Goal: Task Accomplishment & Management: Use online tool/utility

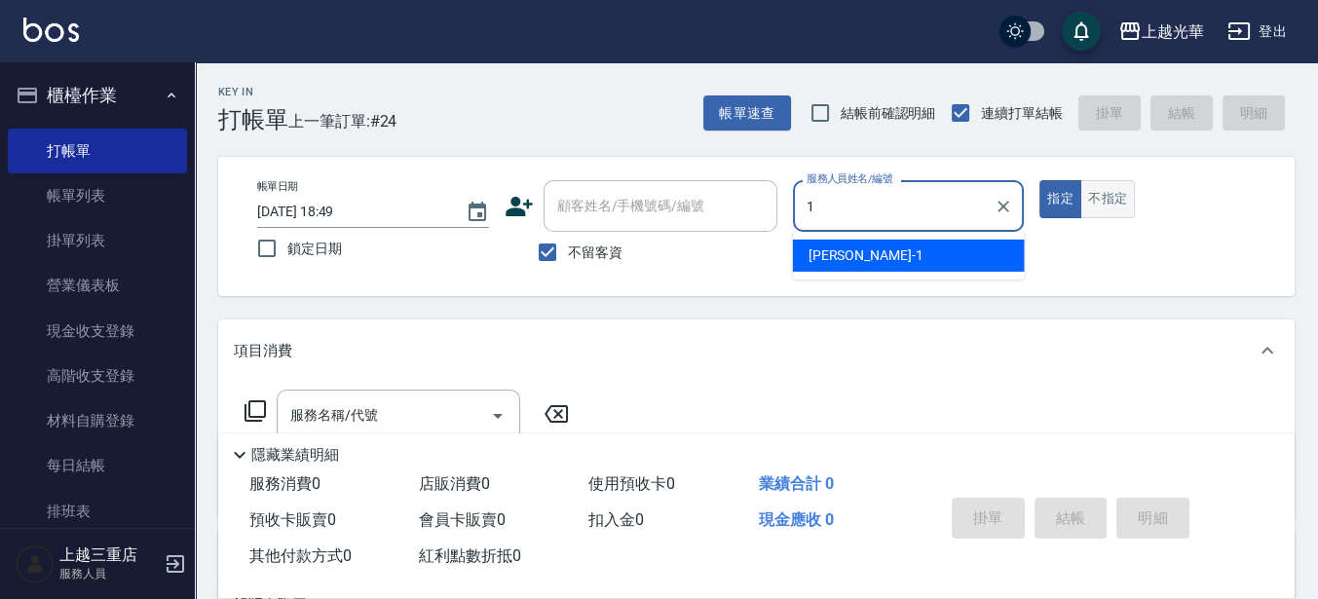
type input "1"
type button "true"
type input "小[PERSON_NAME]-1"
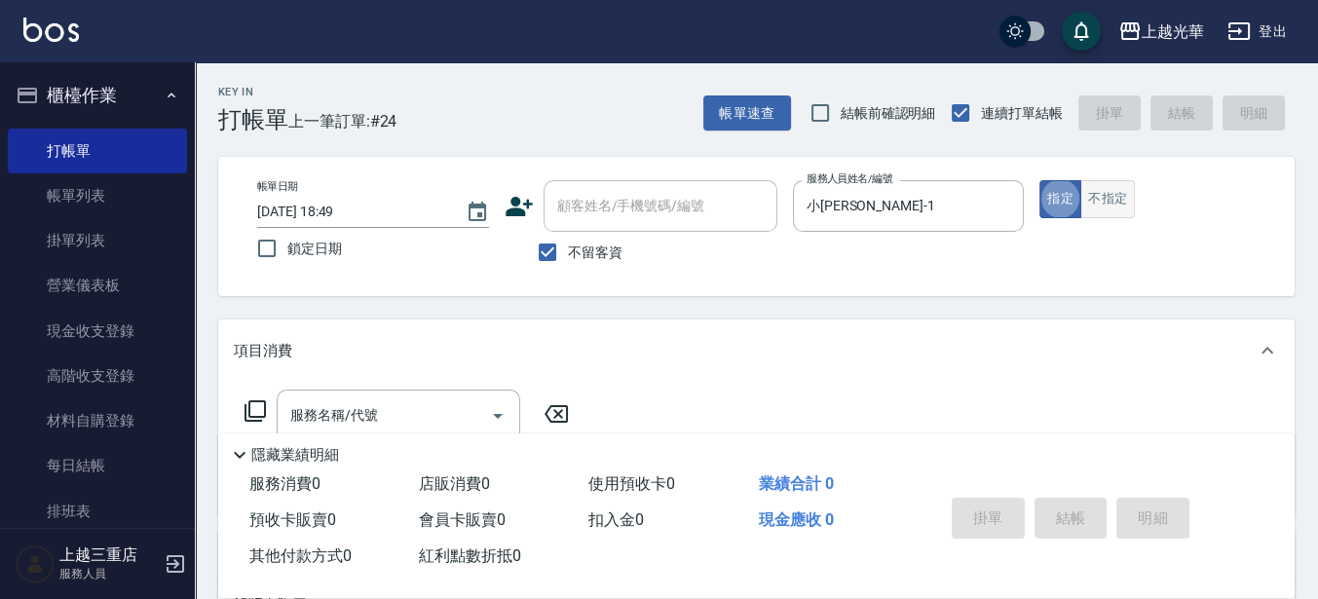
click at [1103, 193] on button "不指定" at bounding box center [1108, 199] width 55 height 38
click at [414, 411] on input "服務名稱/代號" at bounding box center [384, 416] width 197 height 34
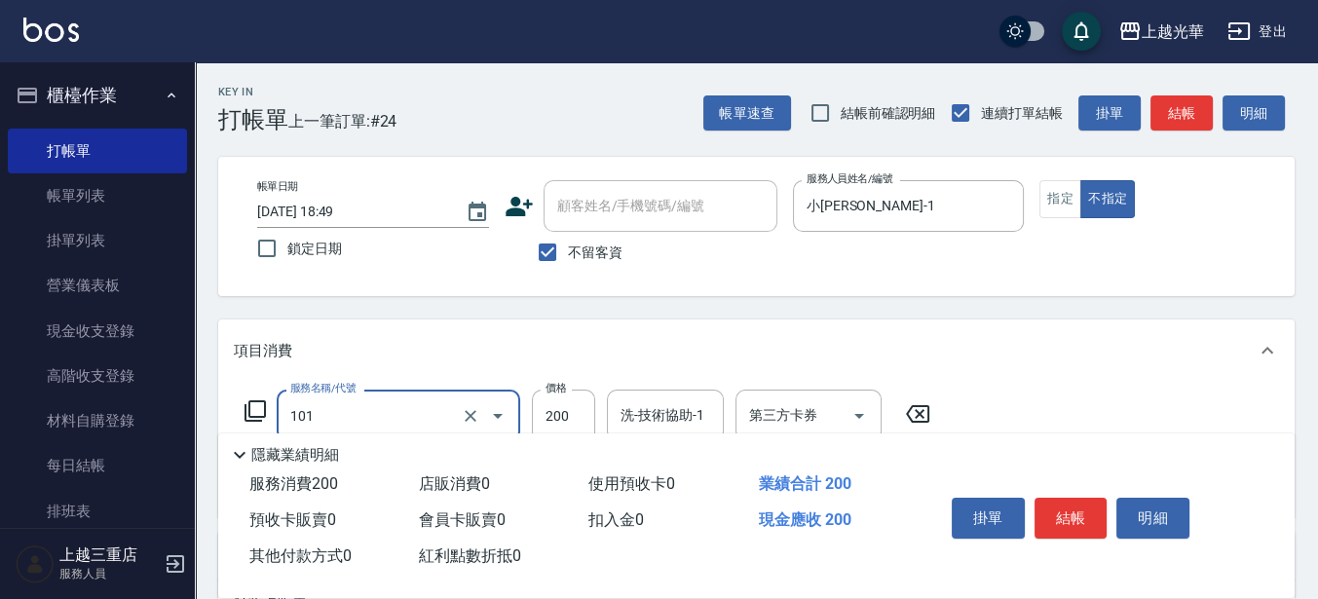
type input "不指定洗髮(101)"
type input "320"
click at [645, 415] on input "洗-技術協助-1" at bounding box center [665, 416] width 99 height 34
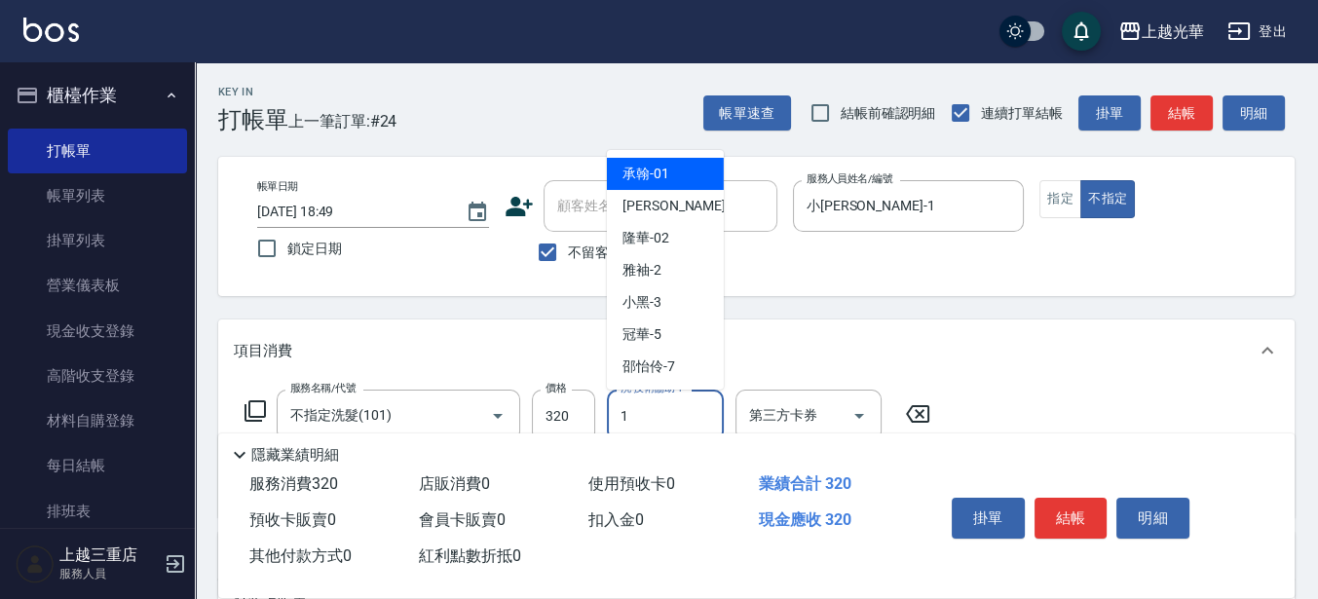
type input "小[PERSON_NAME]-1"
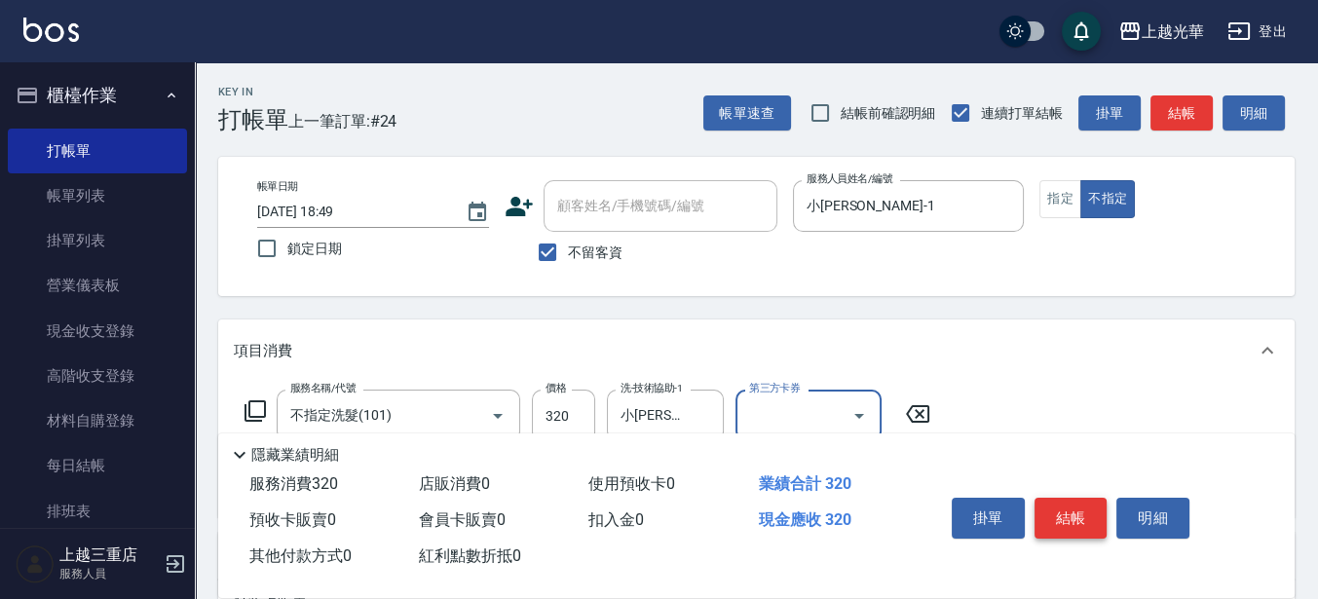
click at [1098, 515] on button "結帳" at bounding box center [1071, 518] width 73 height 41
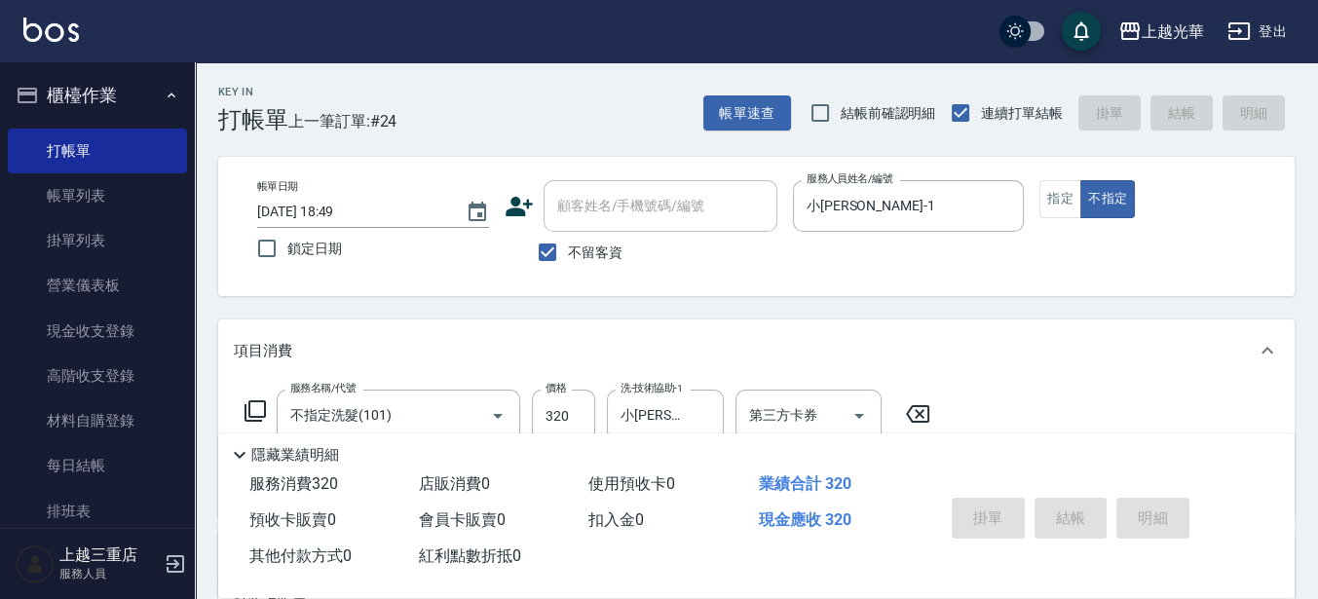
type input "[DATE] 19:23"
